Goal: Information Seeking & Learning: Learn about a topic

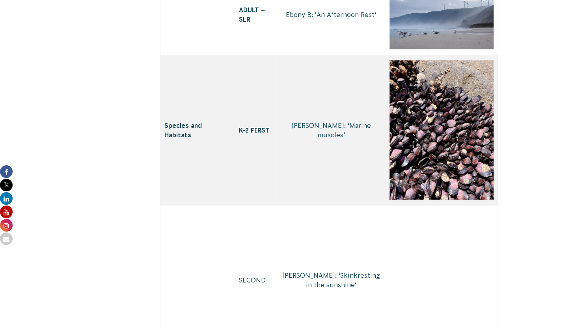
scroll to position [3612, 0]
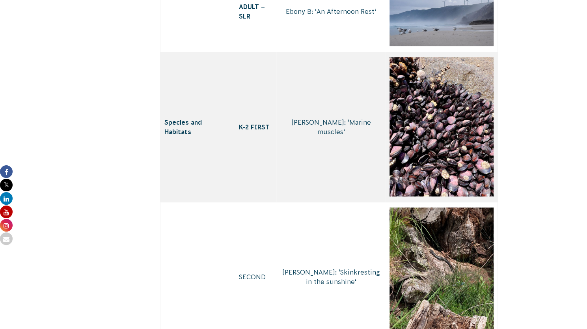
drag, startPoint x: 454, startPoint y: 178, endPoint x: 350, endPoint y: 185, distance: 105.1
drag, startPoint x: 322, startPoint y: 146, endPoint x: 437, endPoint y: 171, distance: 118.4
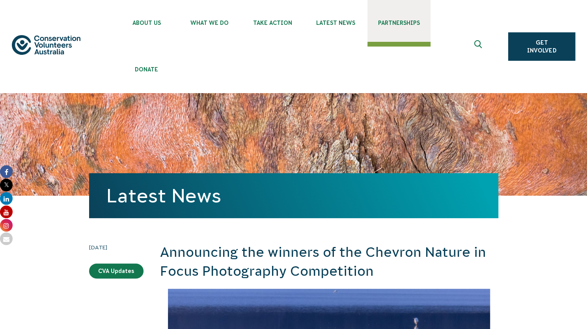
scroll to position [0, 0]
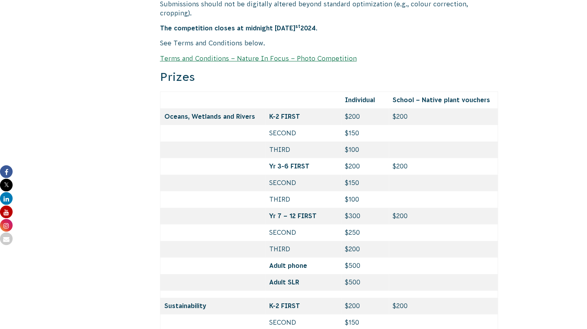
scroll to position [2917, 0]
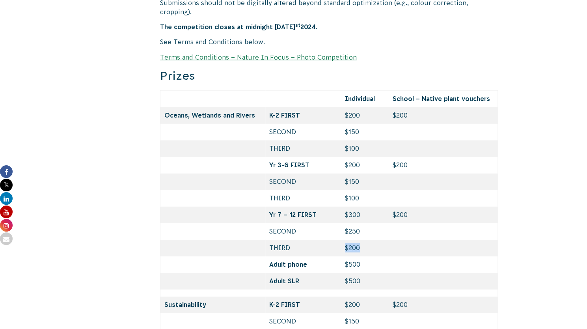
drag, startPoint x: 369, startPoint y: 197, endPoint x: 332, endPoint y: 201, distance: 37.6
click at [332, 240] on tr "THIRD $200" at bounding box center [329, 248] width 338 height 17
click at [332, 240] on td "THIRD" at bounding box center [303, 248] width 76 height 17
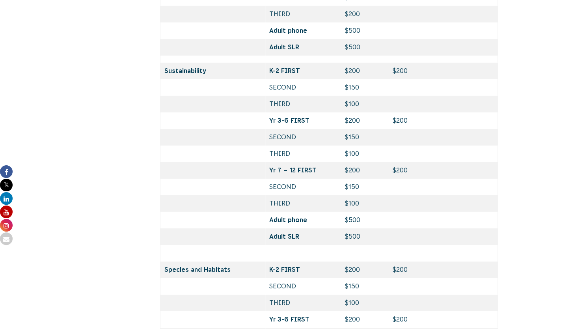
scroll to position [3141, 0]
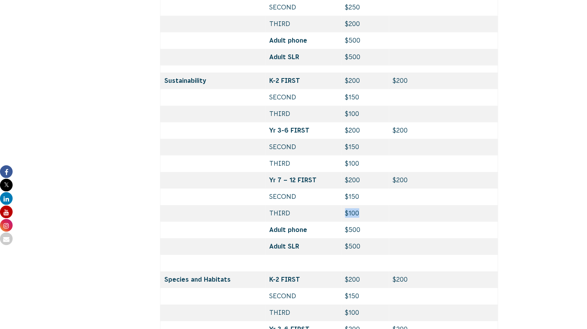
drag, startPoint x: 377, startPoint y: 173, endPoint x: 341, endPoint y: 171, distance: 35.5
click at [341, 205] on td "$100" at bounding box center [365, 213] width 48 height 17
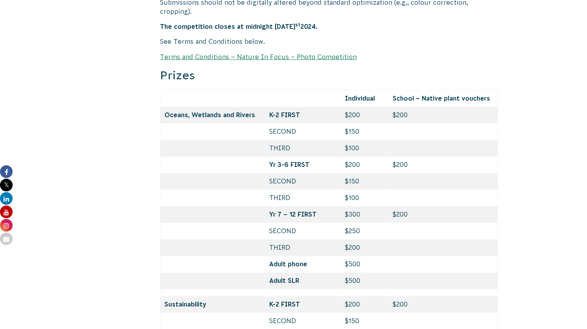
scroll to position [2917, 0]
drag, startPoint x: 372, startPoint y: 202, endPoint x: 325, endPoint y: 199, distance: 46.6
click at [325, 239] on tr "THIRD $200" at bounding box center [329, 247] width 338 height 17
drag, startPoint x: 390, startPoint y: 149, endPoint x: 351, endPoint y: 155, distance: 39.8
click at [351, 189] on tr "THIRD $100" at bounding box center [329, 197] width 338 height 17
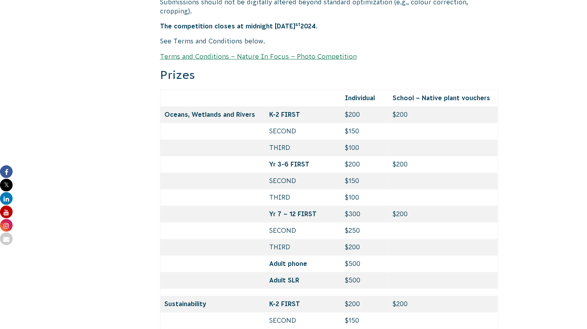
click at [366, 255] on td "$500" at bounding box center [365, 263] width 48 height 17
drag, startPoint x: 373, startPoint y: 207, endPoint x: 339, endPoint y: 205, distance: 33.9
click at [339, 239] on tr "THIRD $200" at bounding box center [329, 247] width 338 height 17
click at [339, 239] on td "THIRD" at bounding box center [303, 247] width 76 height 17
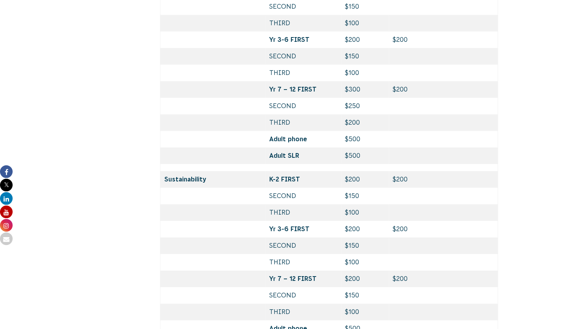
scroll to position [3042, 0]
click at [360, 303] on td "$100" at bounding box center [365, 311] width 48 height 17
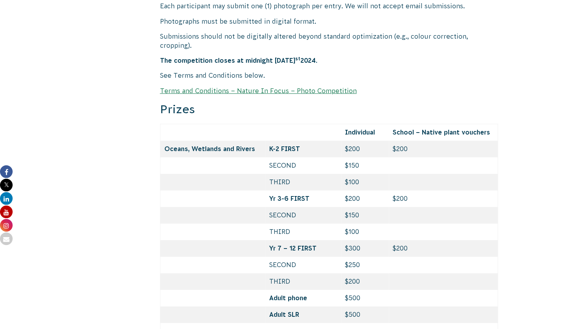
scroll to position [2883, 0]
drag, startPoint x: 375, startPoint y: 197, endPoint x: 389, endPoint y: 187, distance: 17.5
click at [389, 224] on td at bounding box center [443, 232] width 109 height 17
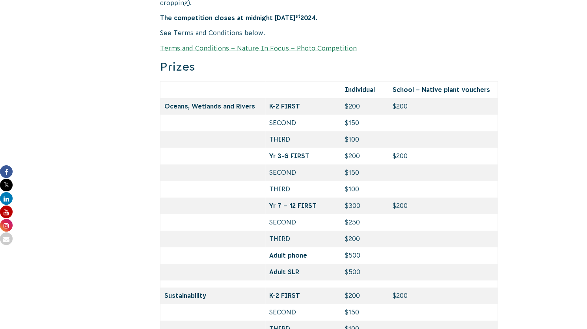
scroll to position [2926, 0]
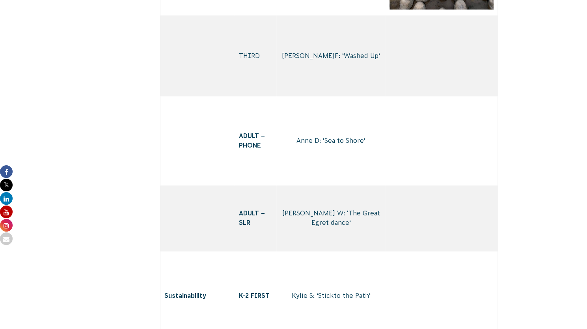
scroll to position [2209, 0]
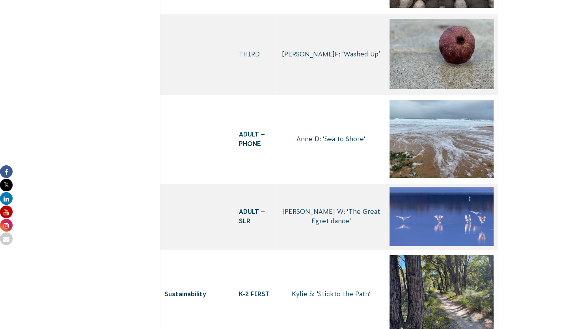
click at [282, 95] on td "Ella F: ‘ Washed Up ‘" at bounding box center [330, 54] width 109 height 81
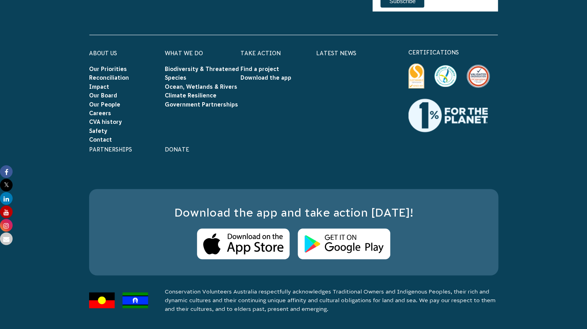
scroll to position [5670, 0]
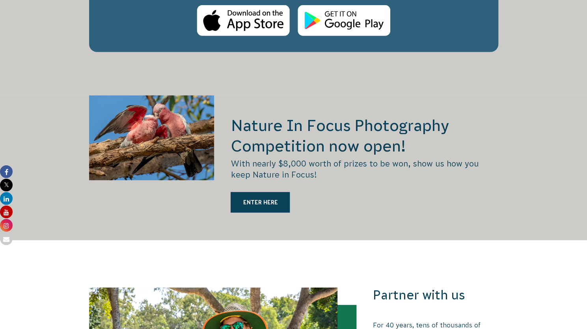
scroll to position [1356, 0]
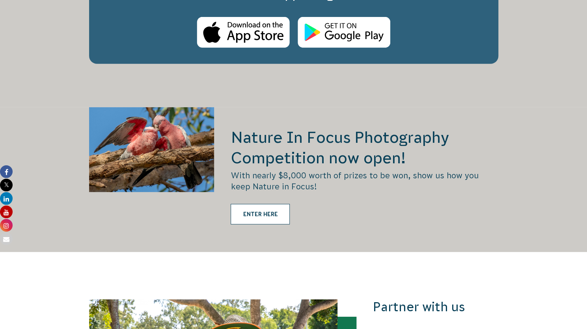
click at [275, 204] on link "ENTER HERE" at bounding box center [260, 214] width 59 height 20
